Goal: Find specific page/section: Find specific page/section

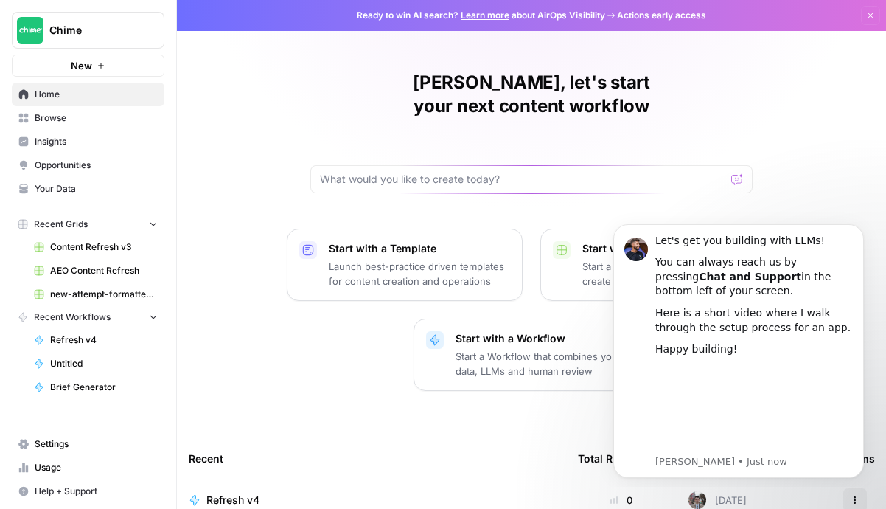
click at [49, 249] on link "Content Refresh v3" at bounding box center [95, 247] width 137 height 24
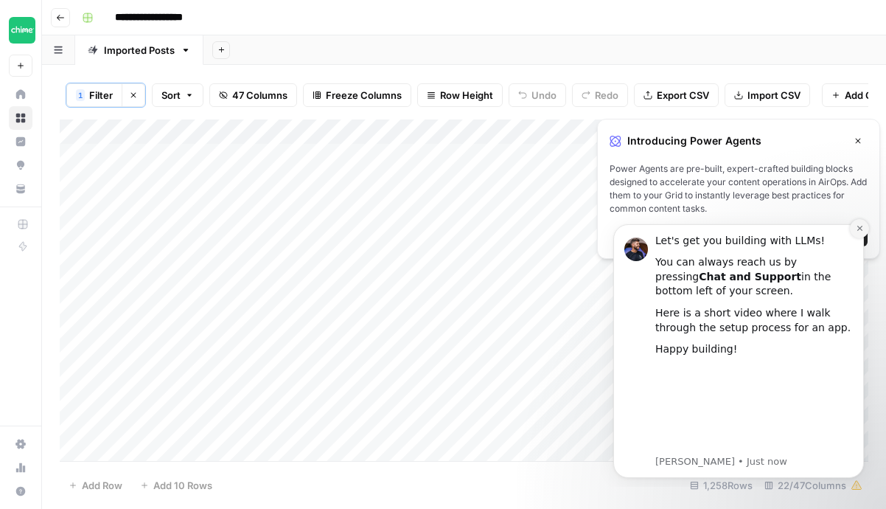
click at [856, 229] on icon "Dismiss notification" at bounding box center [860, 228] width 8 height 8
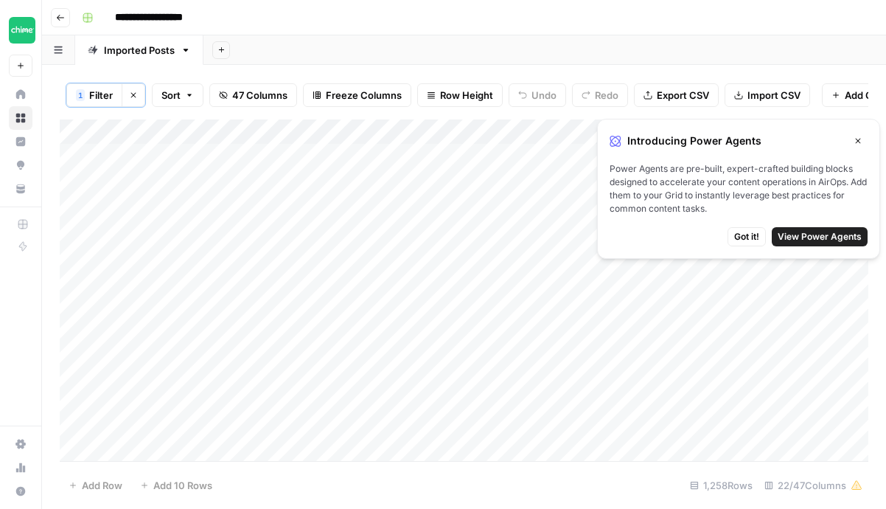
click at [859, 139] on icon "button" at bounding box center [858, 141] width 5 height 5
